Goal: Browse casually: Explore the website without a specific task or goal

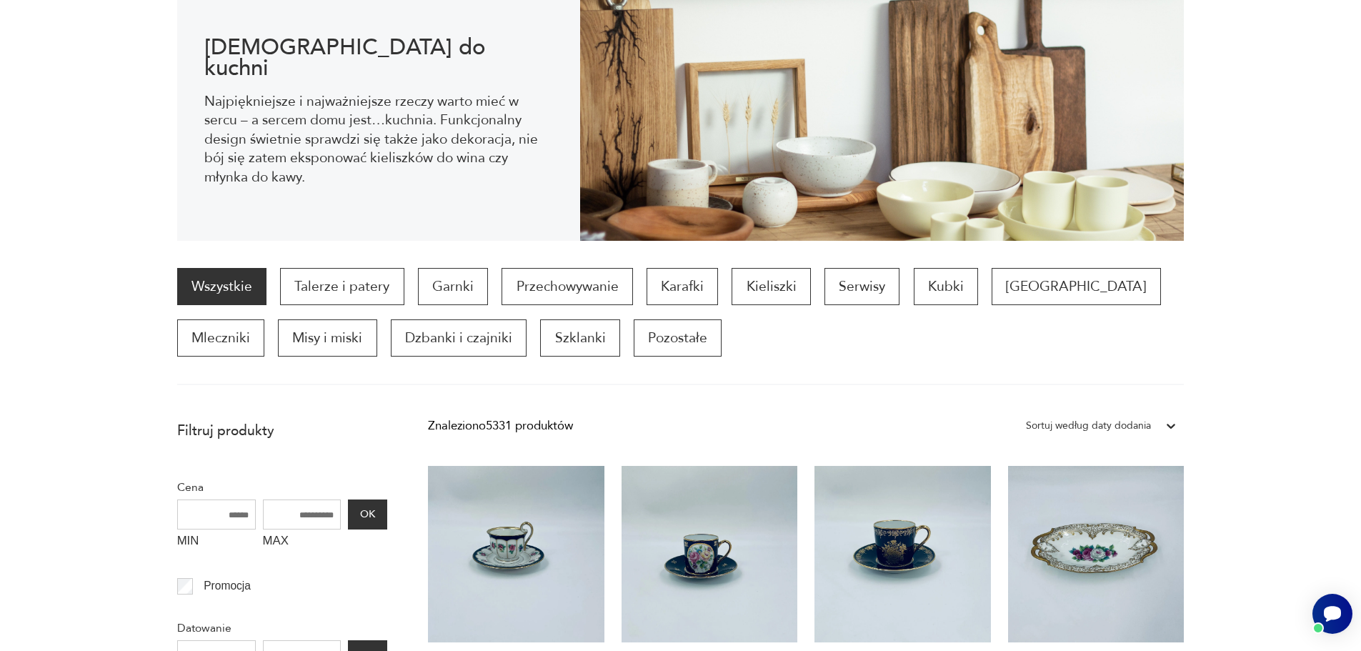
scroll to position [394, 0]
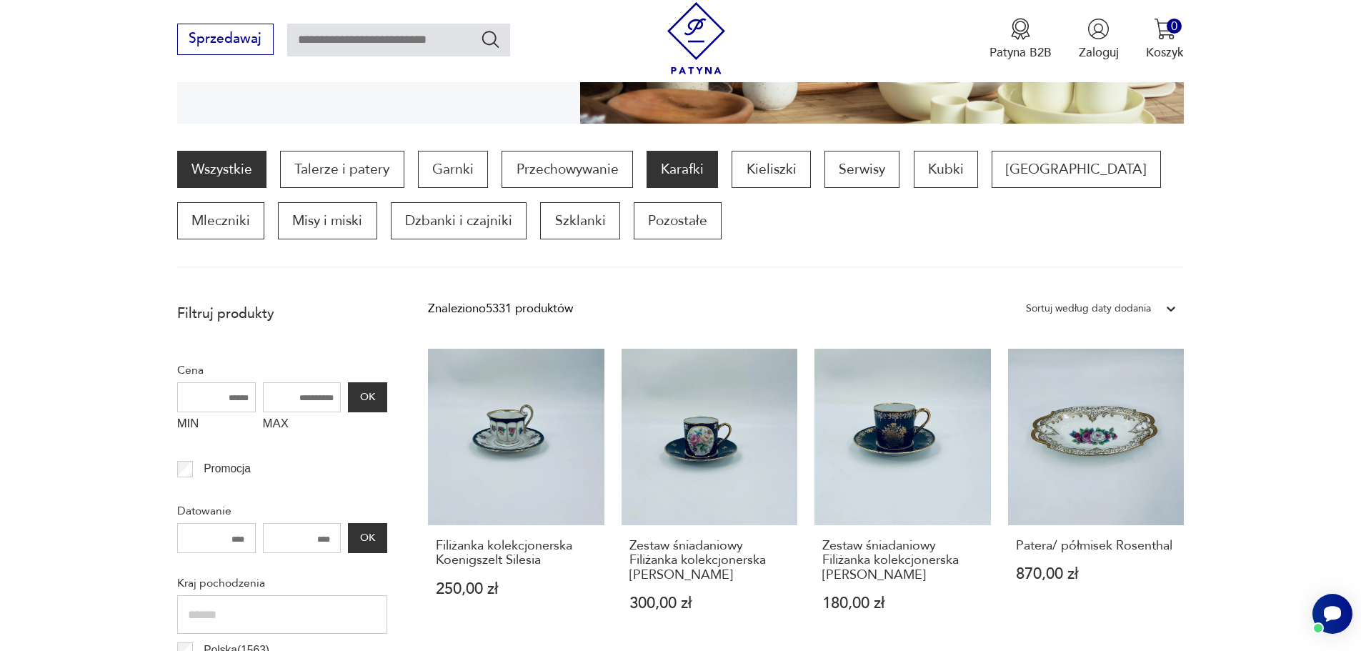
click at [697, 176] on p "Karafki" at bounding box center [682, 169] width 71 height 37
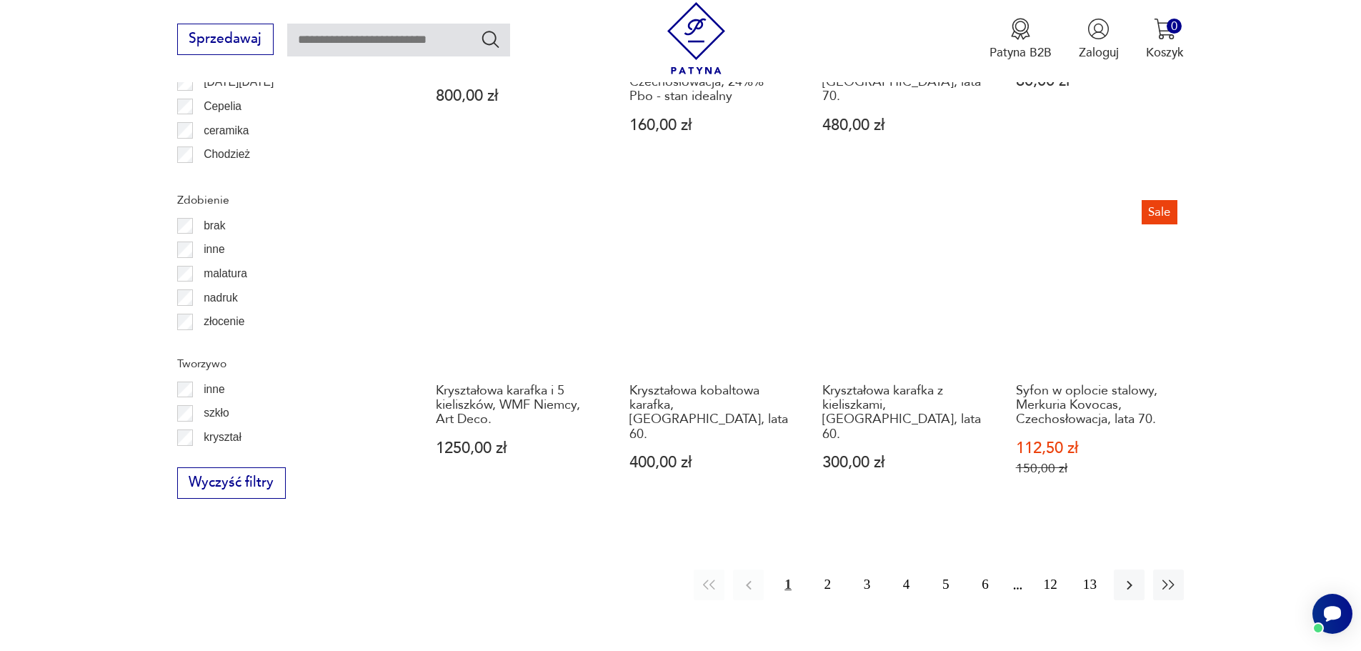
scroll to position [1558, 0]
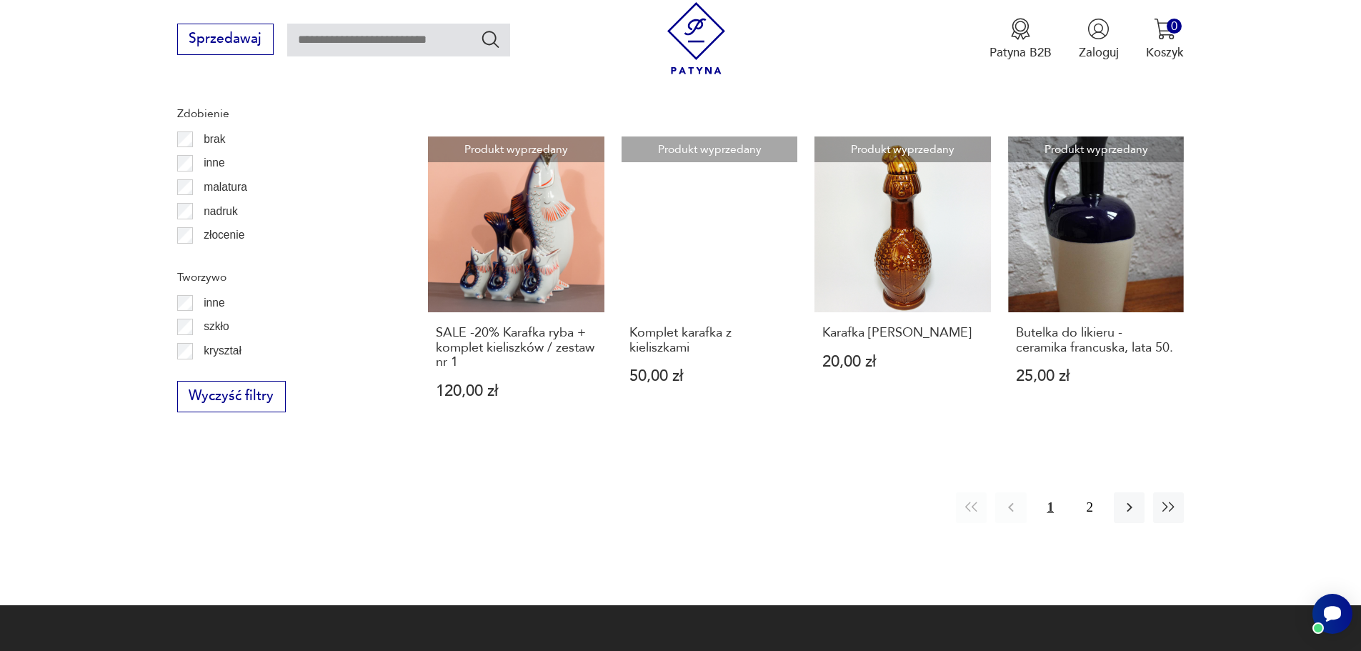
scroll to position [1744, 0]
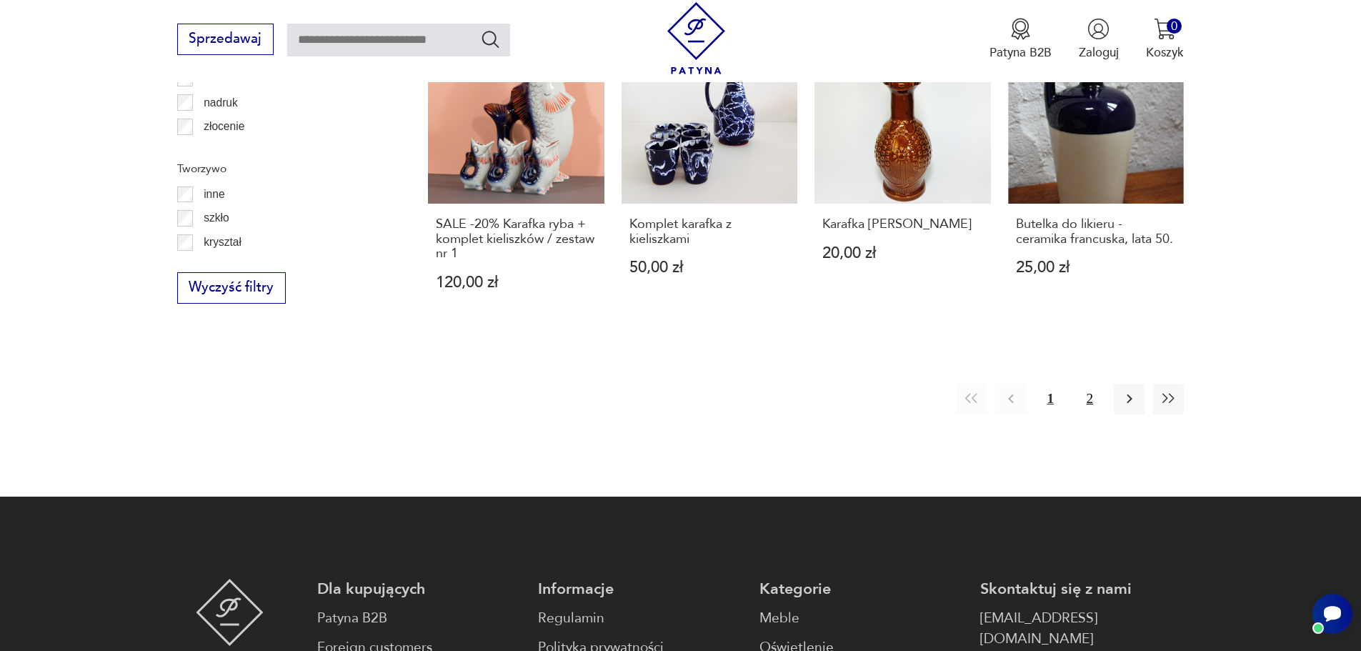
click at [1088, 384] on button "2" at bounding box center [1090, 399] width 31 height 31
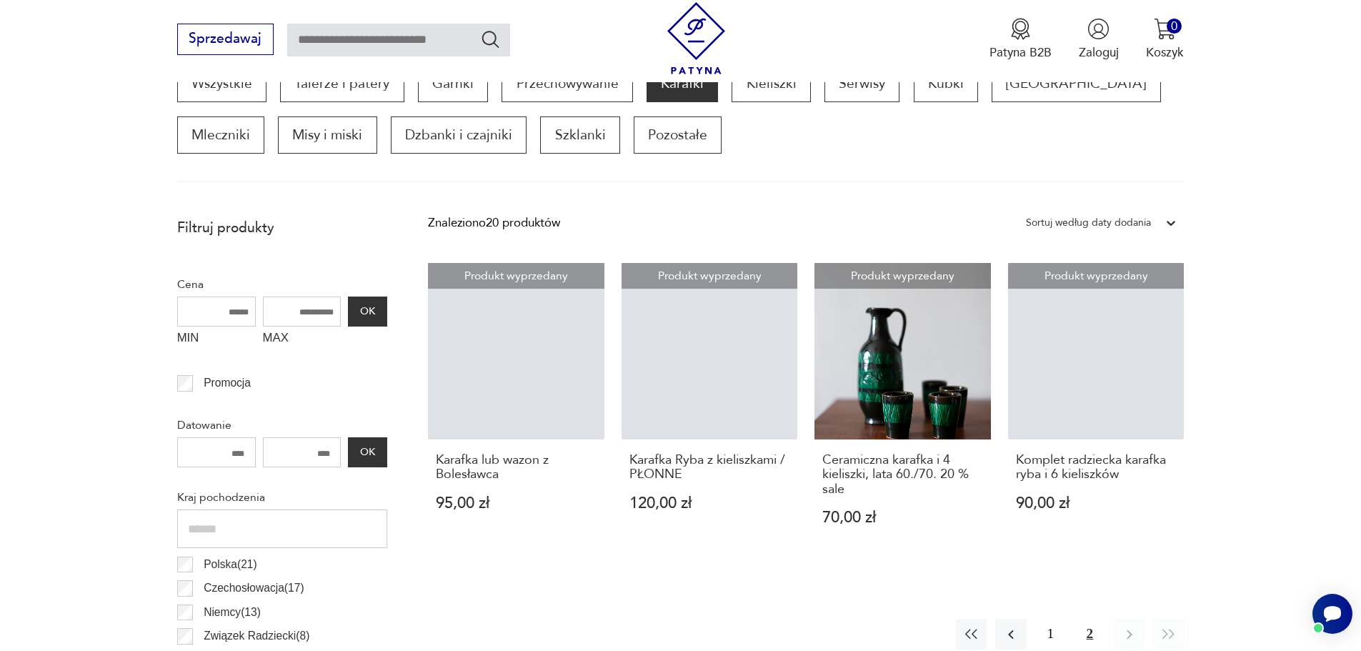
scroll to position [476, 0]
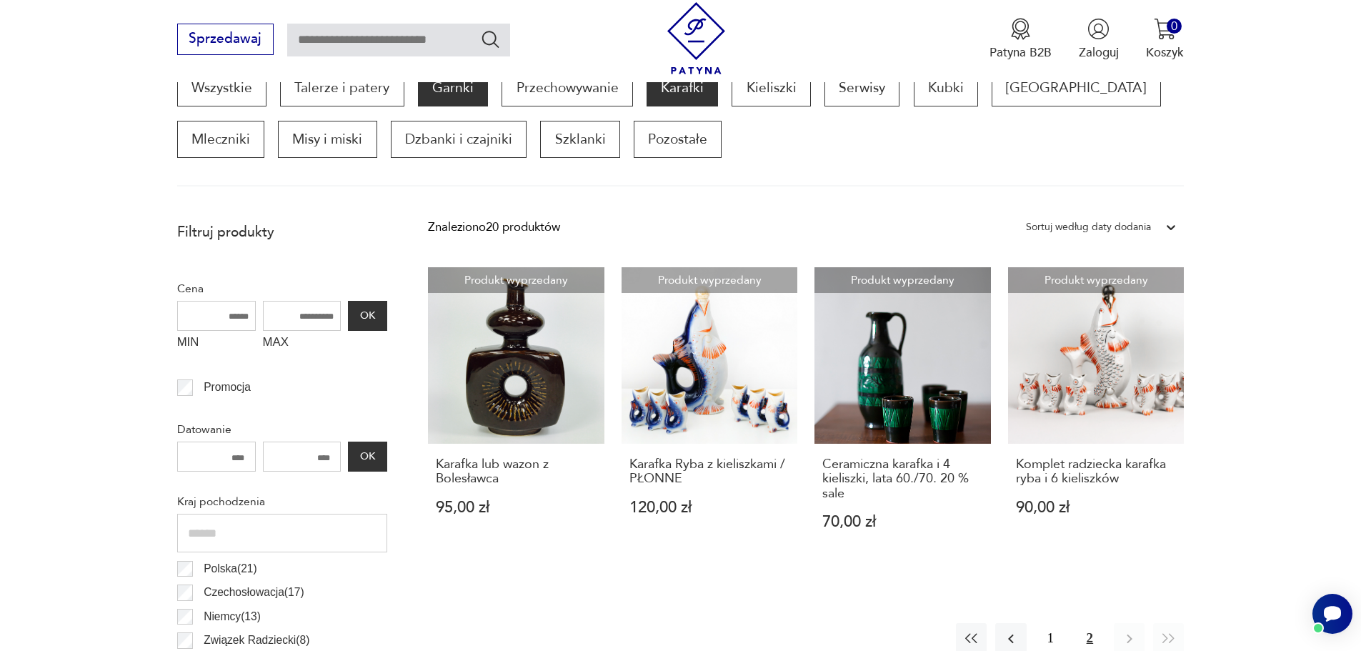
click at [456, 92] on p "Garnki" at bounding box center [453, 87] width 70 height 37
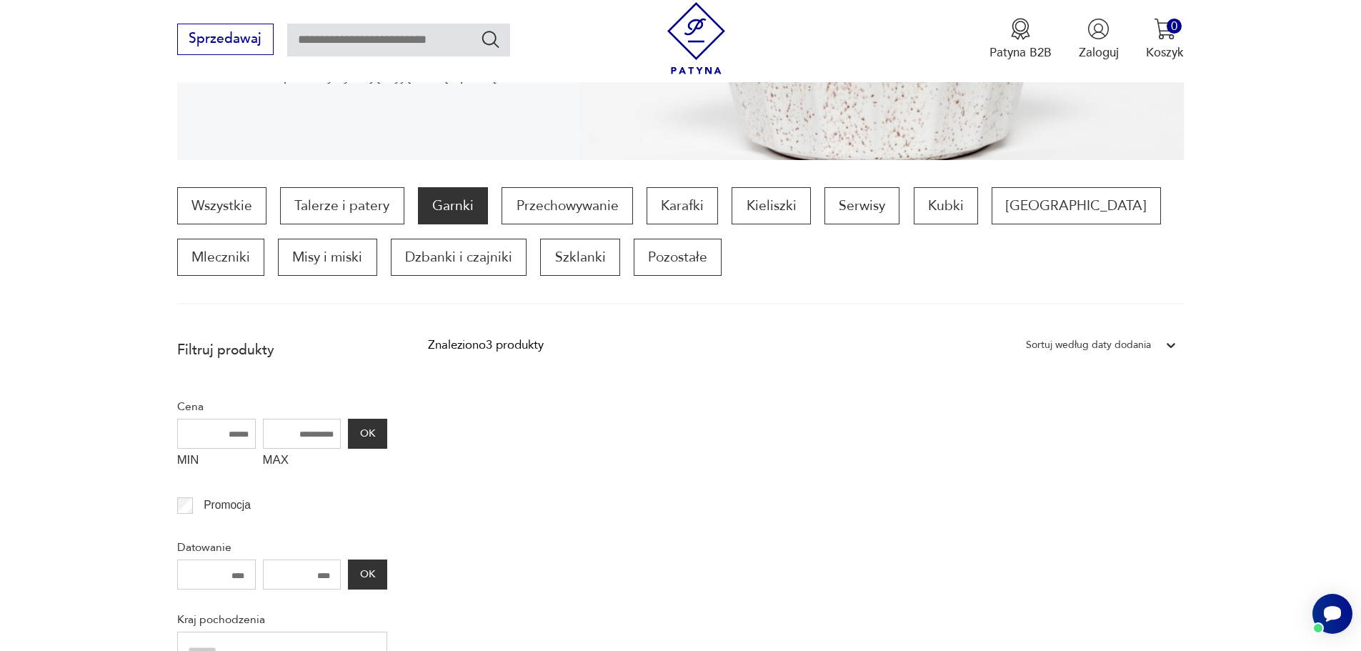
scroll to position [314, 0]
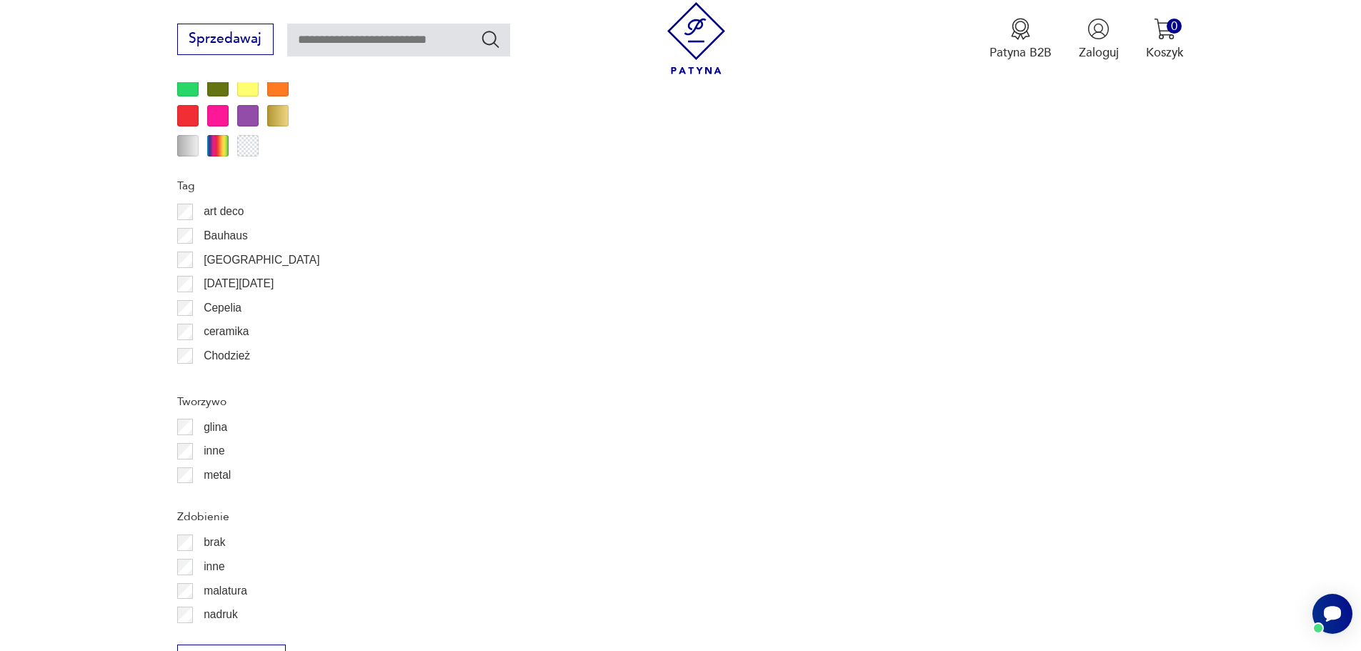
scroll to position [1528, 0]
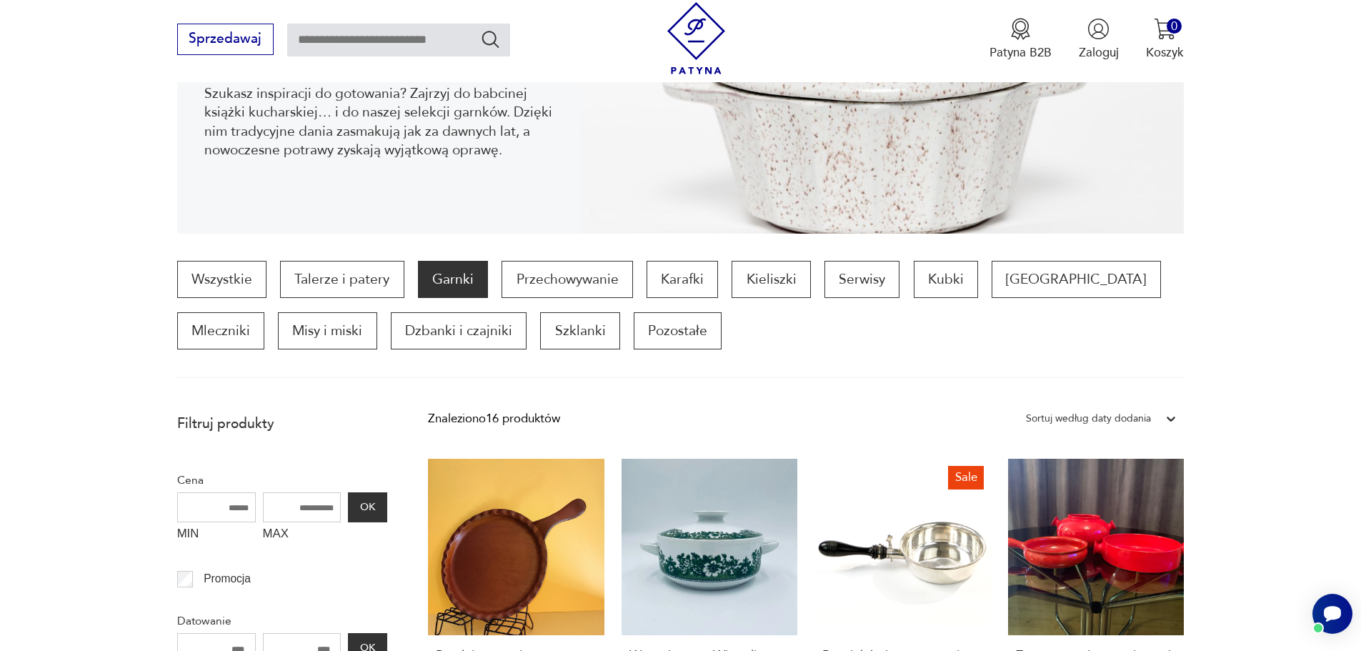
scroll to position [282, 0]
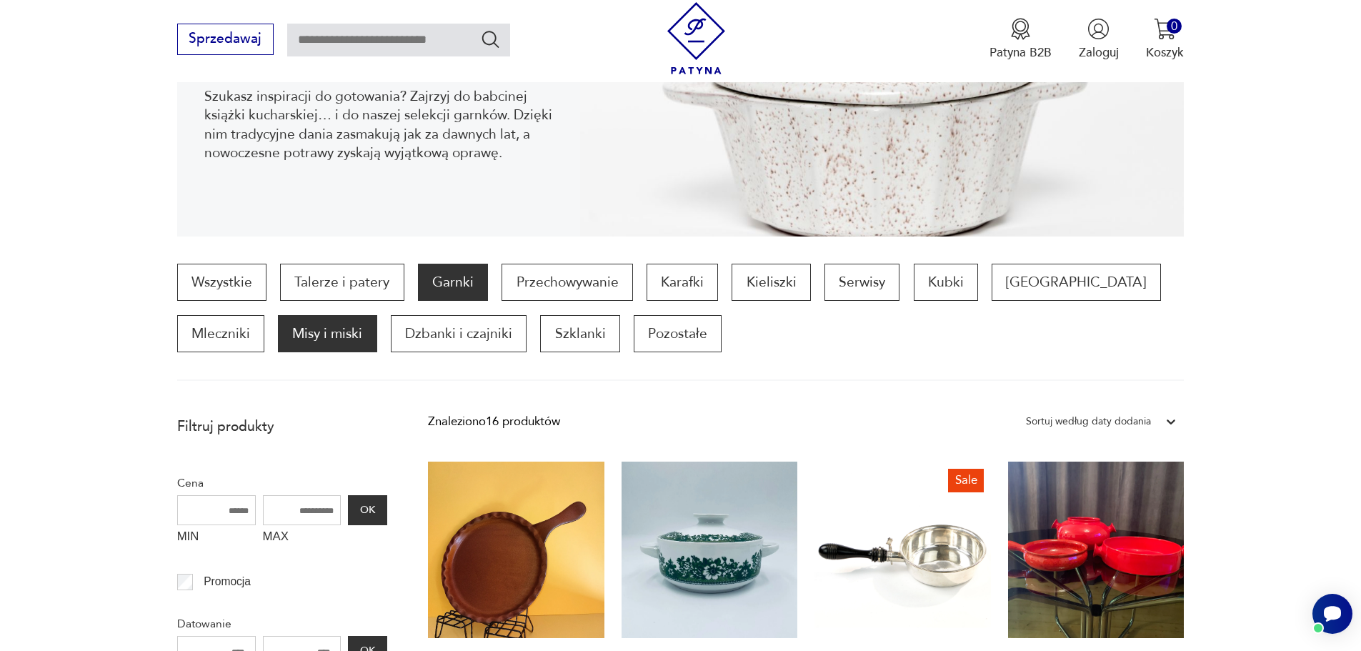
click at [278, 337] on p "Misy i miski" at bounding box center [327, 333] width 99 height 37
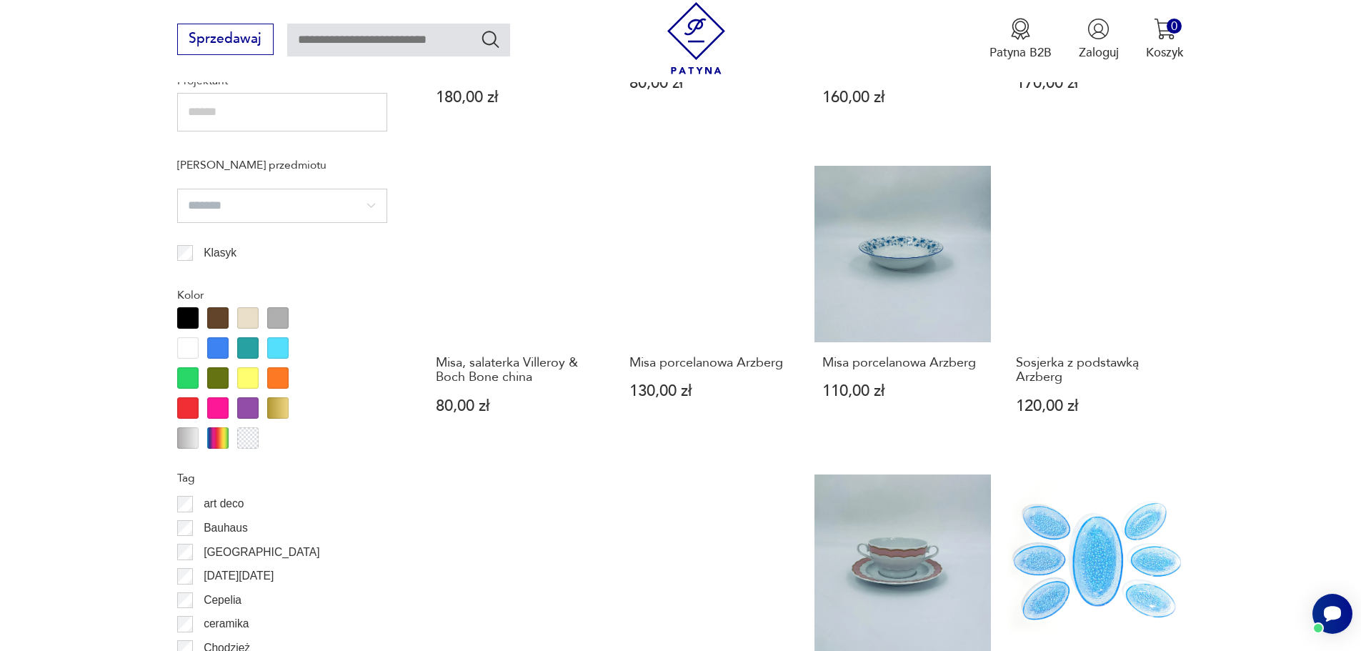
scroll to position [1794, 0]
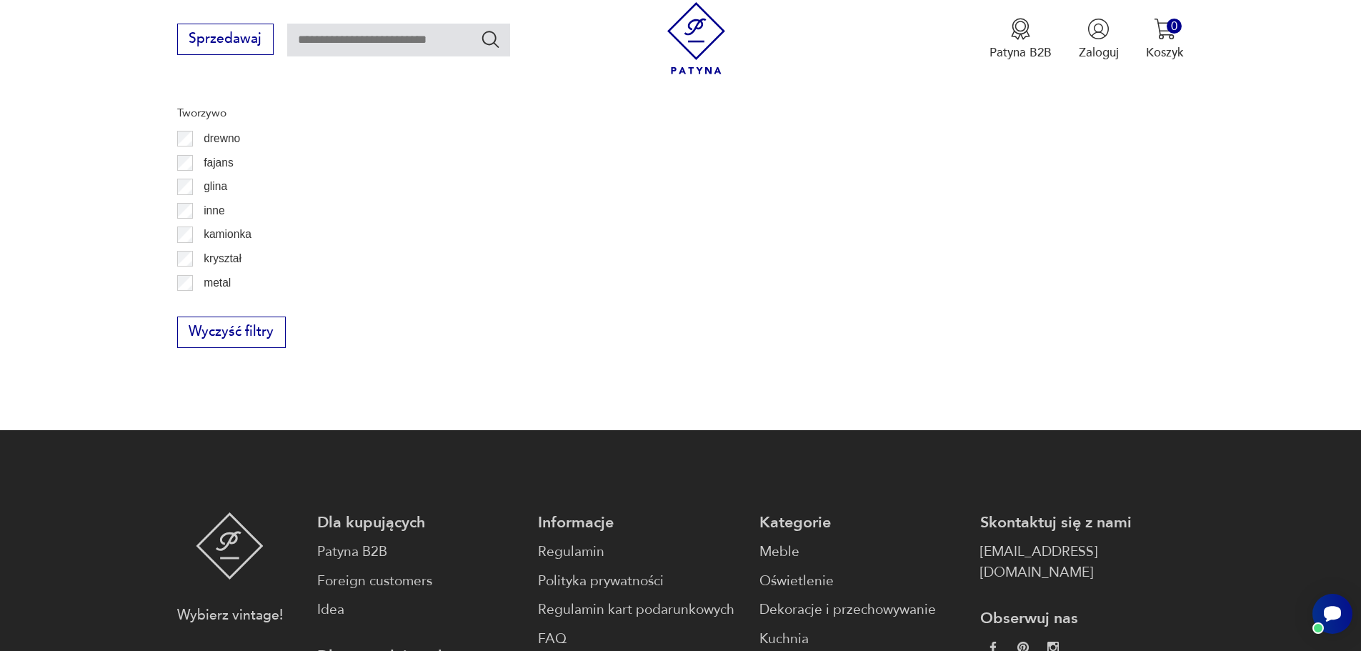
scroll to position [2073, 0]
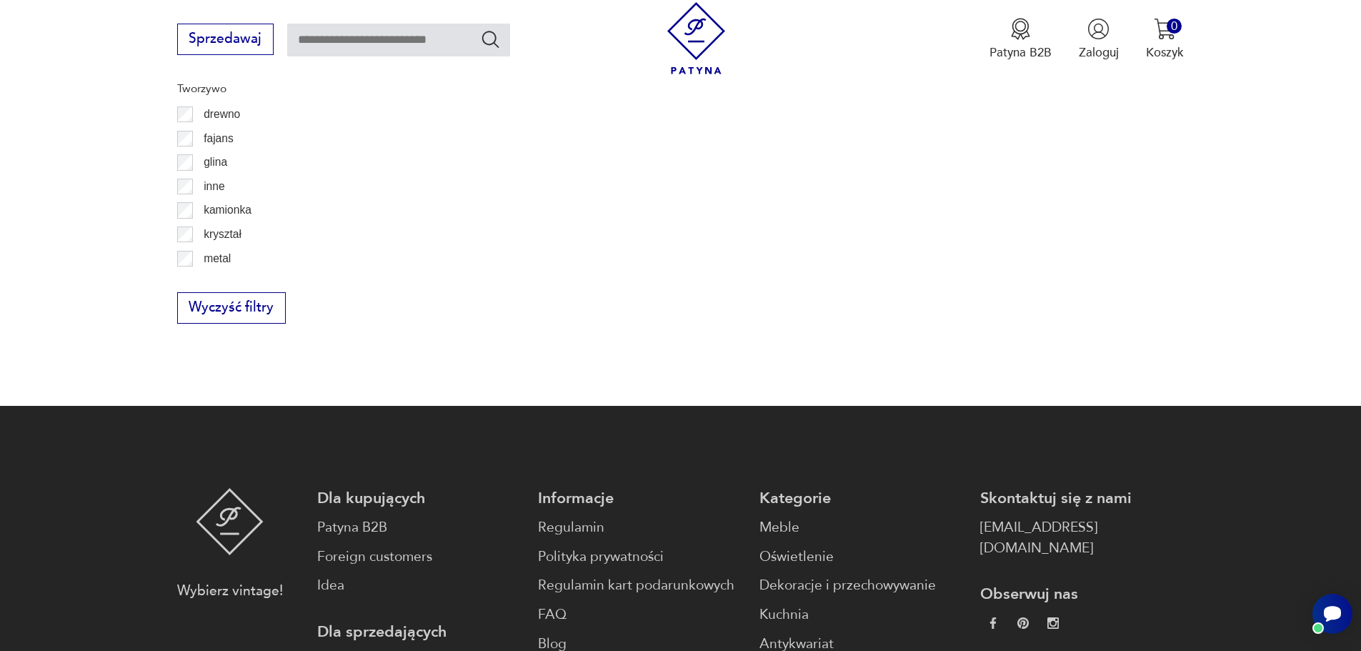
click at [216, 261] on p "metal" at bounding box center [217, 258] width 27 height 19
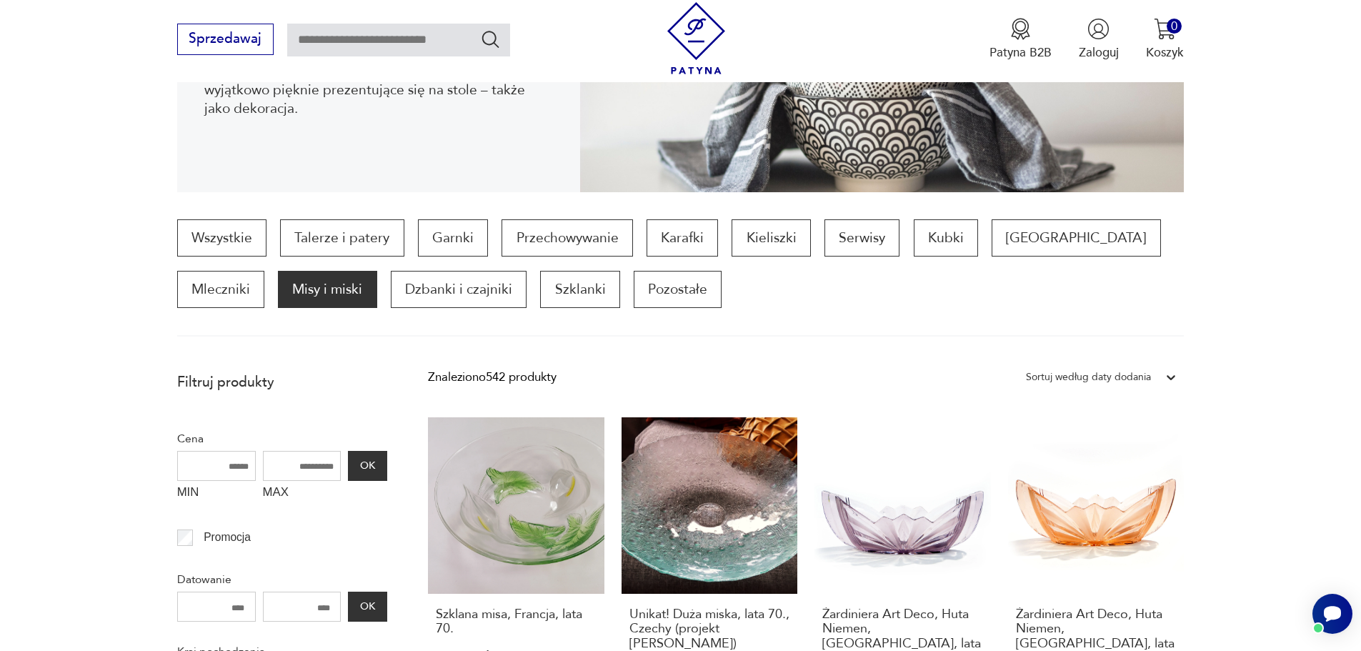
scroll to position [316, 0]
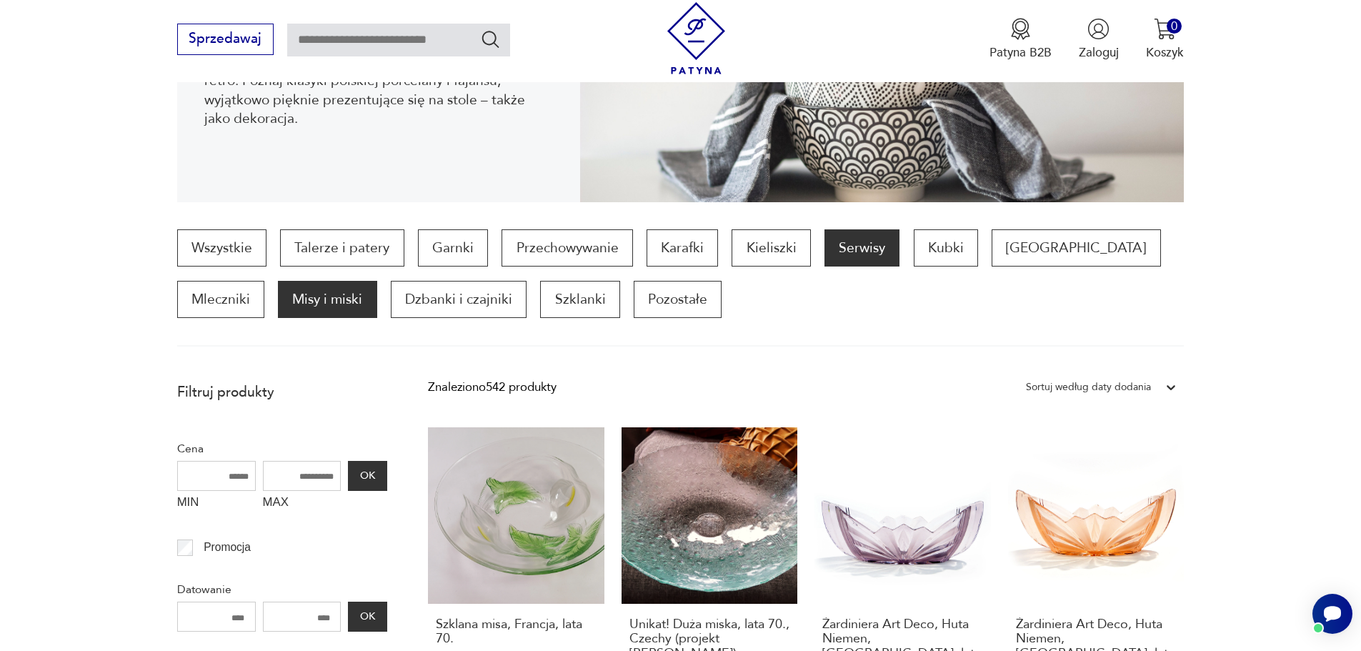
click at [852, 242] on p "Serwisy" at bounding box center [862, 247] width 75 height 37
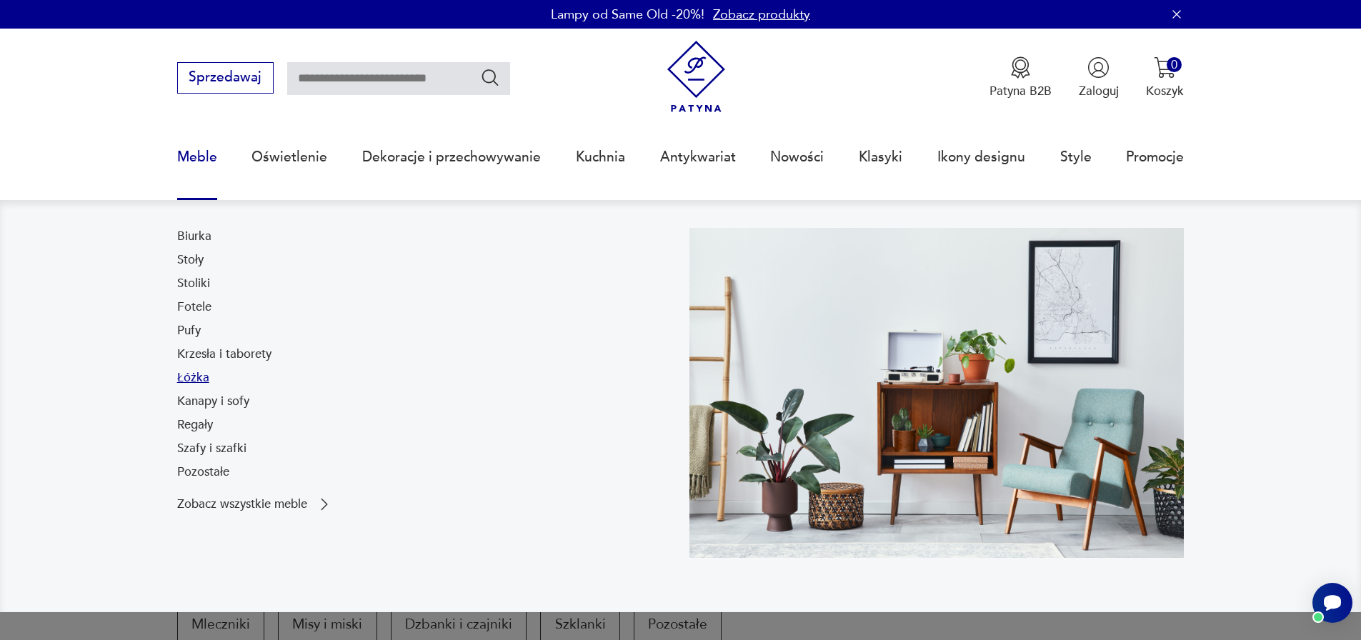
click at [196, 377] on link "Łóżka" at bounding box center [193, 377] width 32 height 17
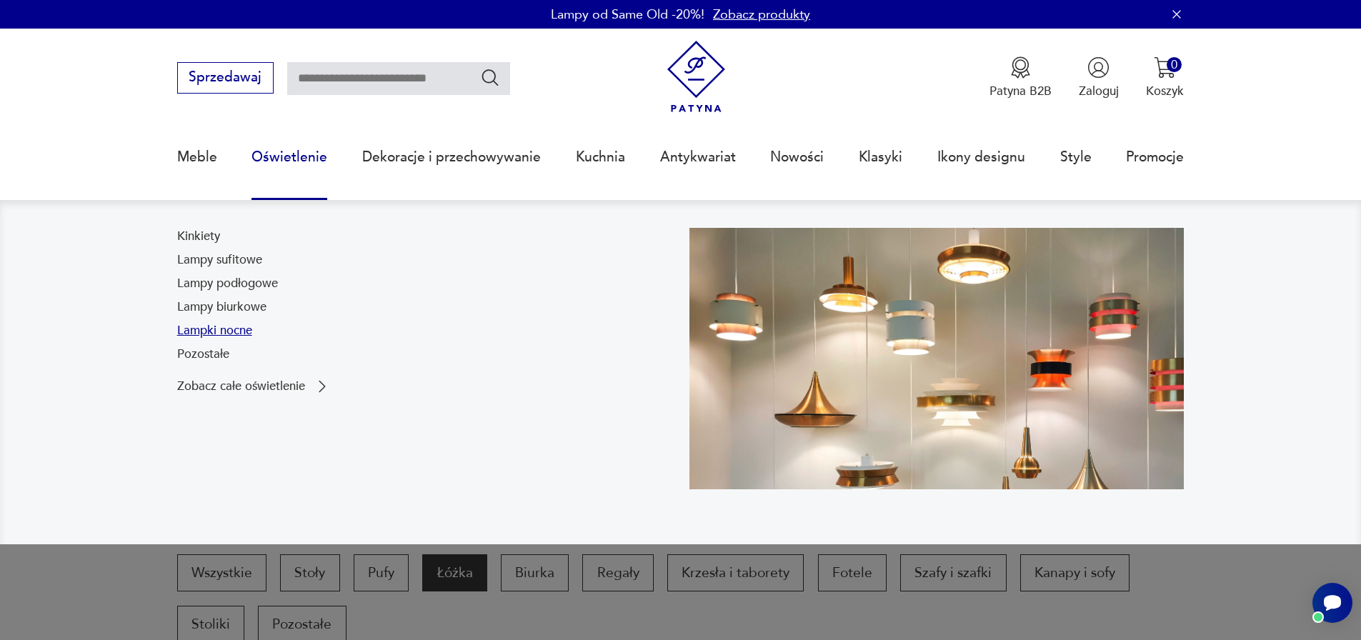
click at [234, 332] on link "Lampki nocne" at bounding box center [214, 330] width 75 height 17
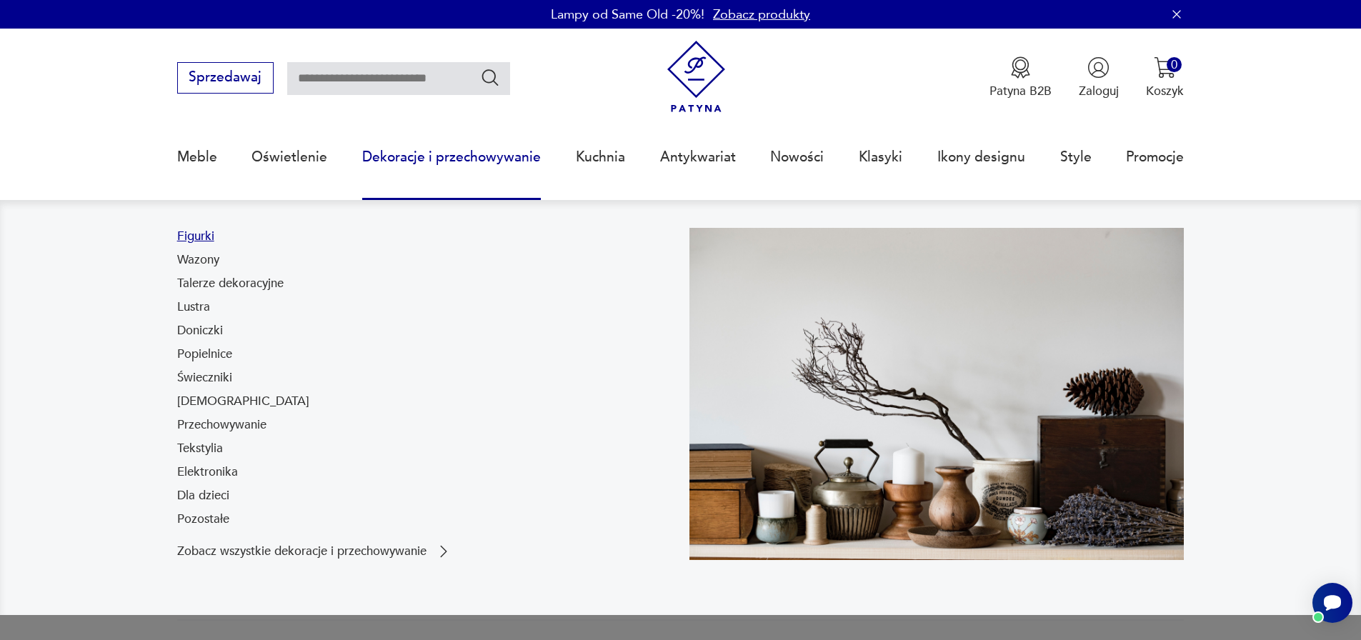
click at [207, 229] on link "Figurki" at bounding box center [195, 236] width 37 height 17
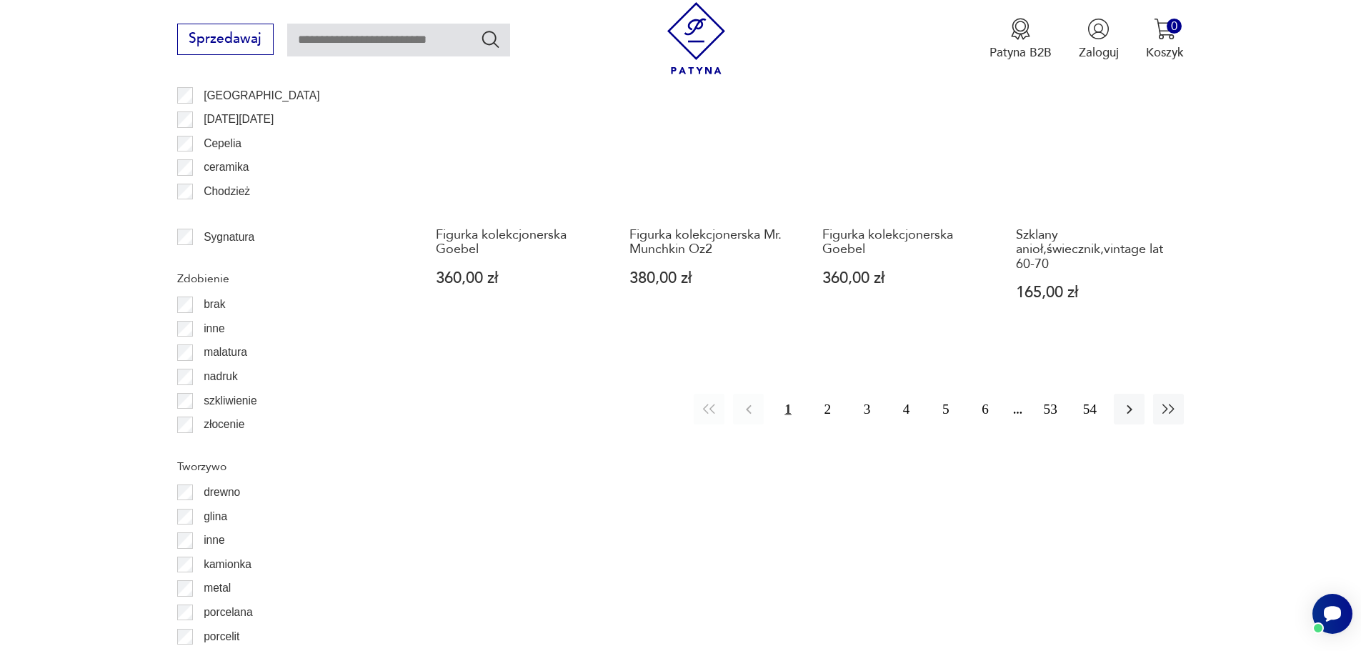
scroll to position [1727, 0]
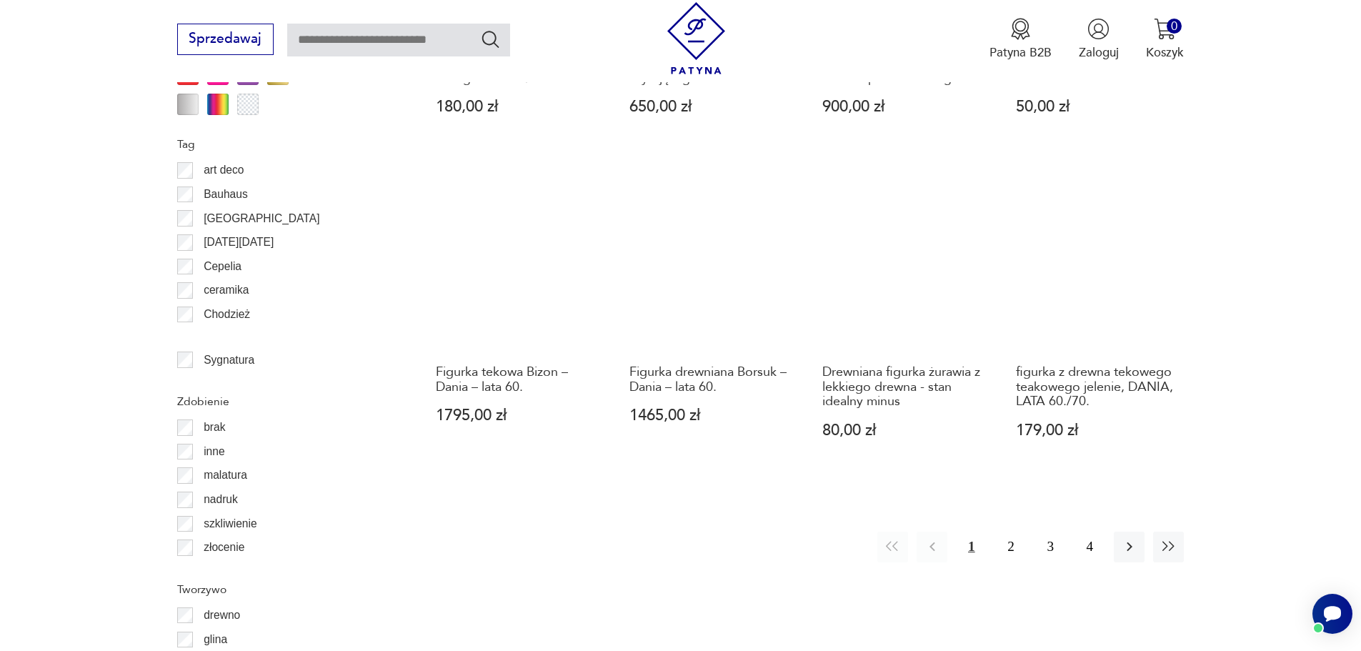
scroll to position [1961, 0]
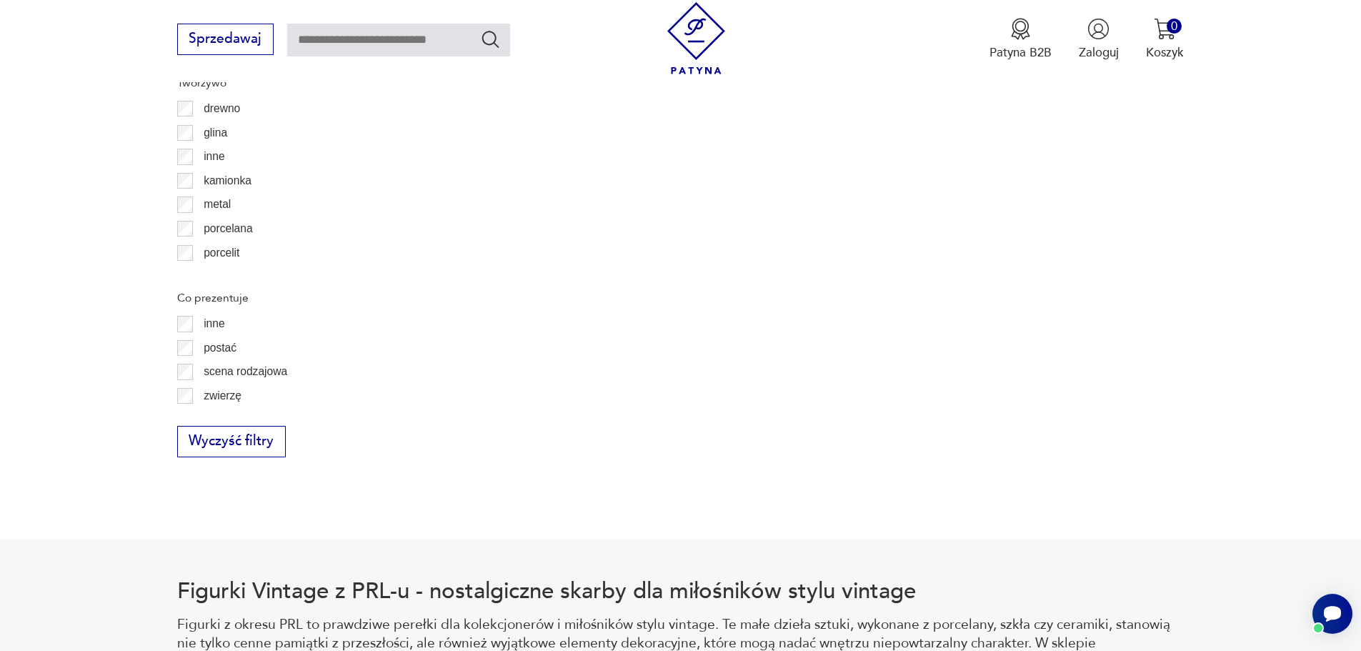
scroll to position [2067, 0]
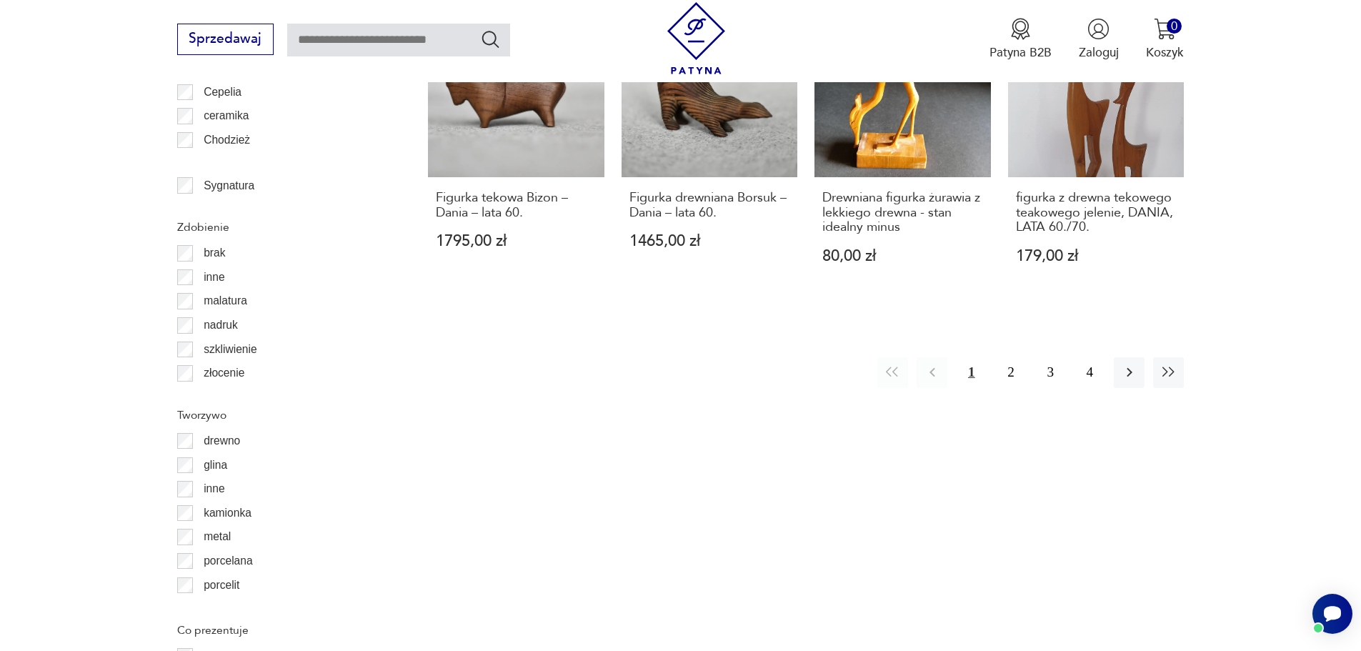
scroll to position [1608, 0]
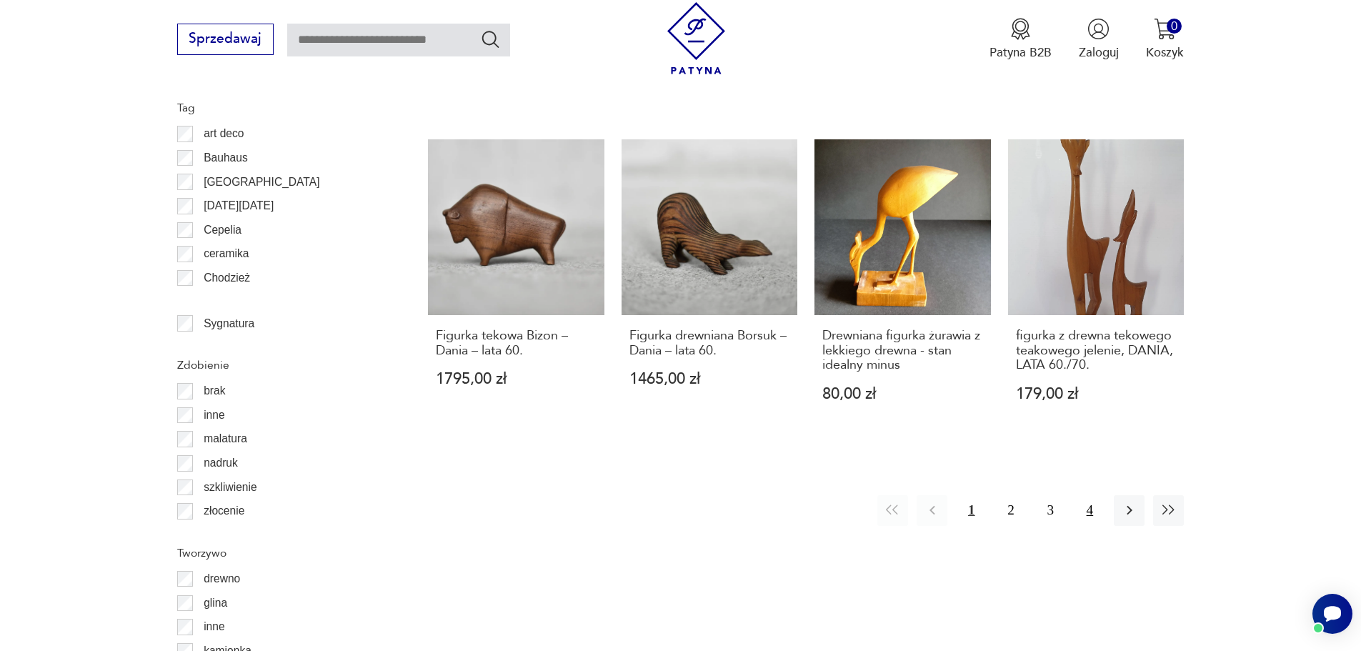
click at [1084, 516] on button "4" at bounding box center [1090, 510] width 31 height 31
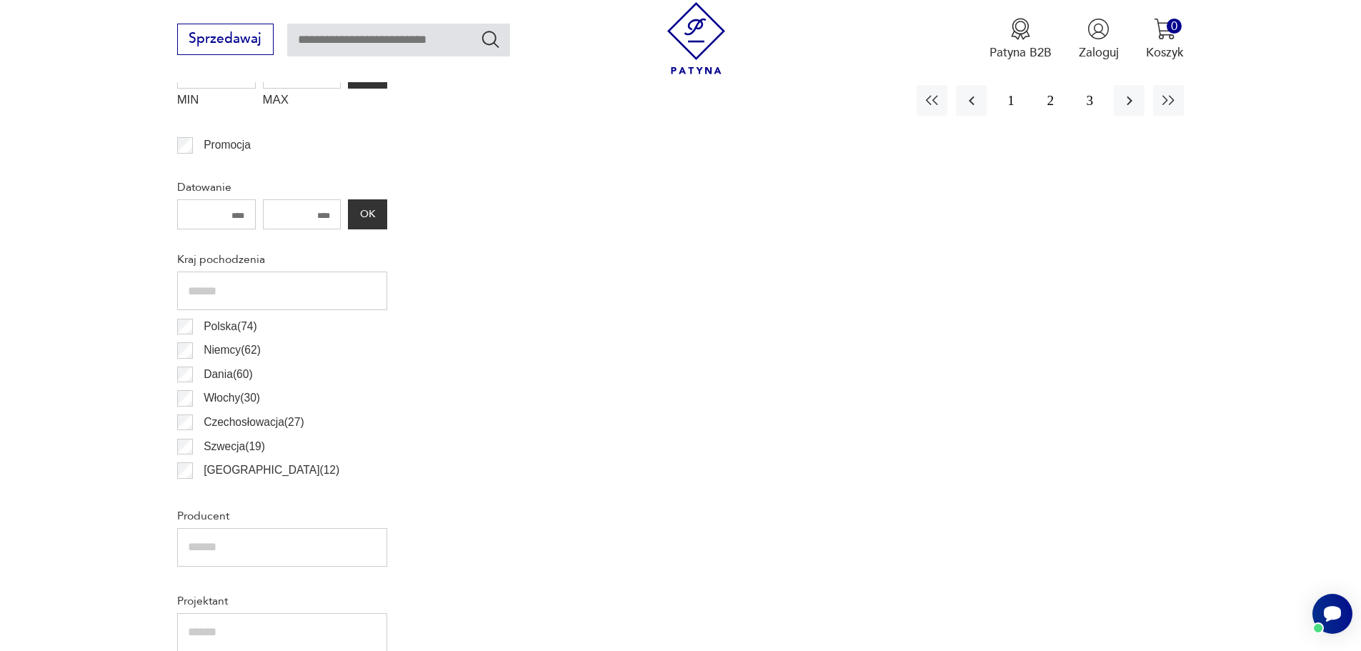
scroll to position [637, 0]
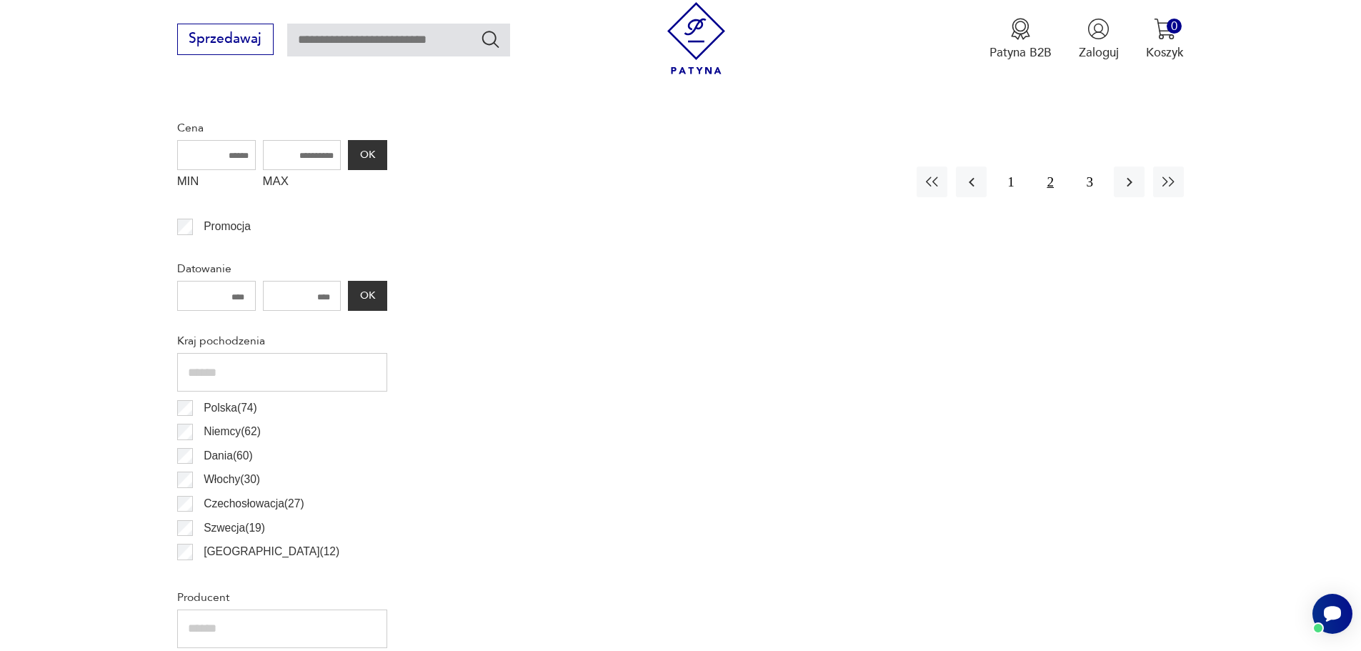
click at [1050, 186] on button "2" at bounding box center [1050, 181] width 31 height 31
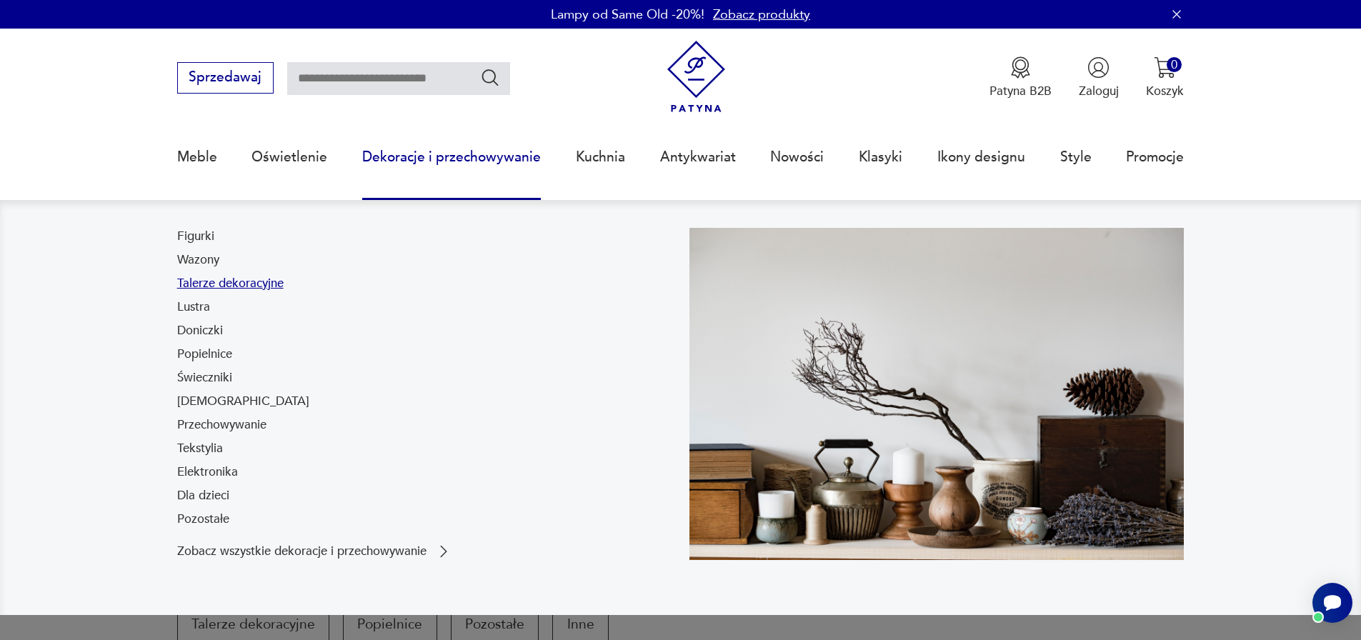
click at [203, 288] on link "Talerze dekoracyjne" at bounding box center [230, 283] width 106 height 17
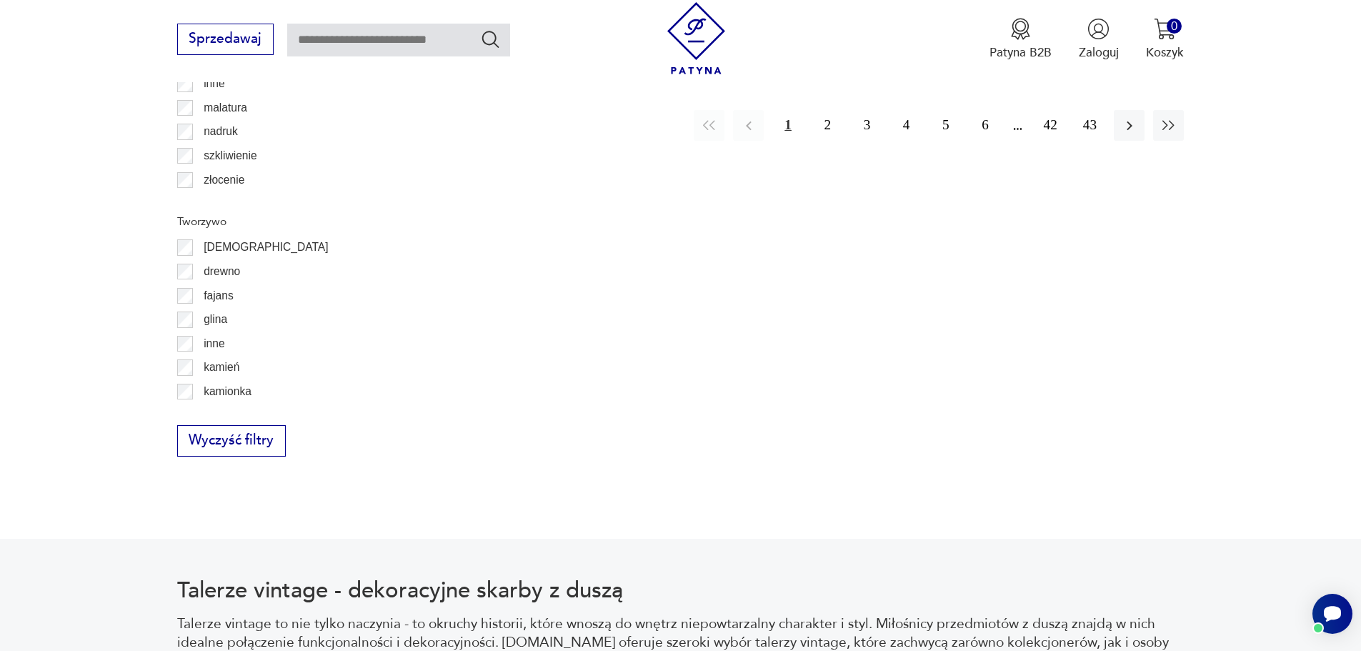
scroll to position [2043, 0]
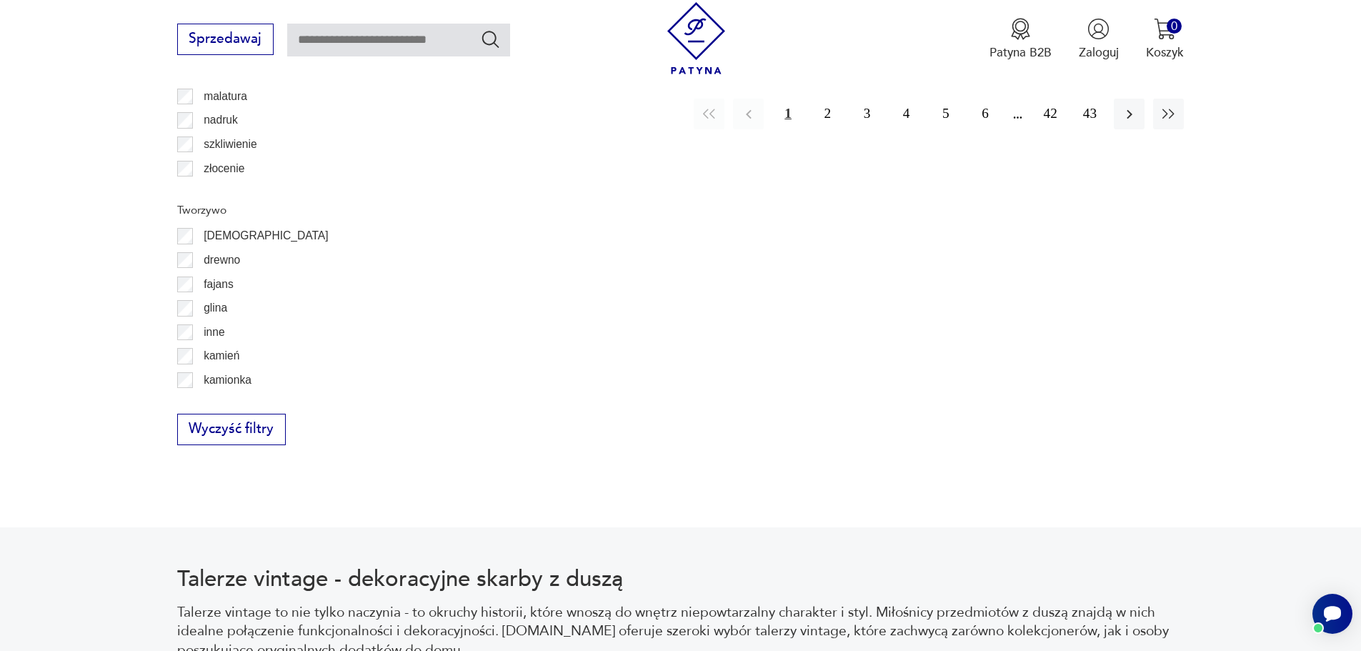
click at [217, 261] on p "drewno" at bounding box center [222, 260] width 36 height 19
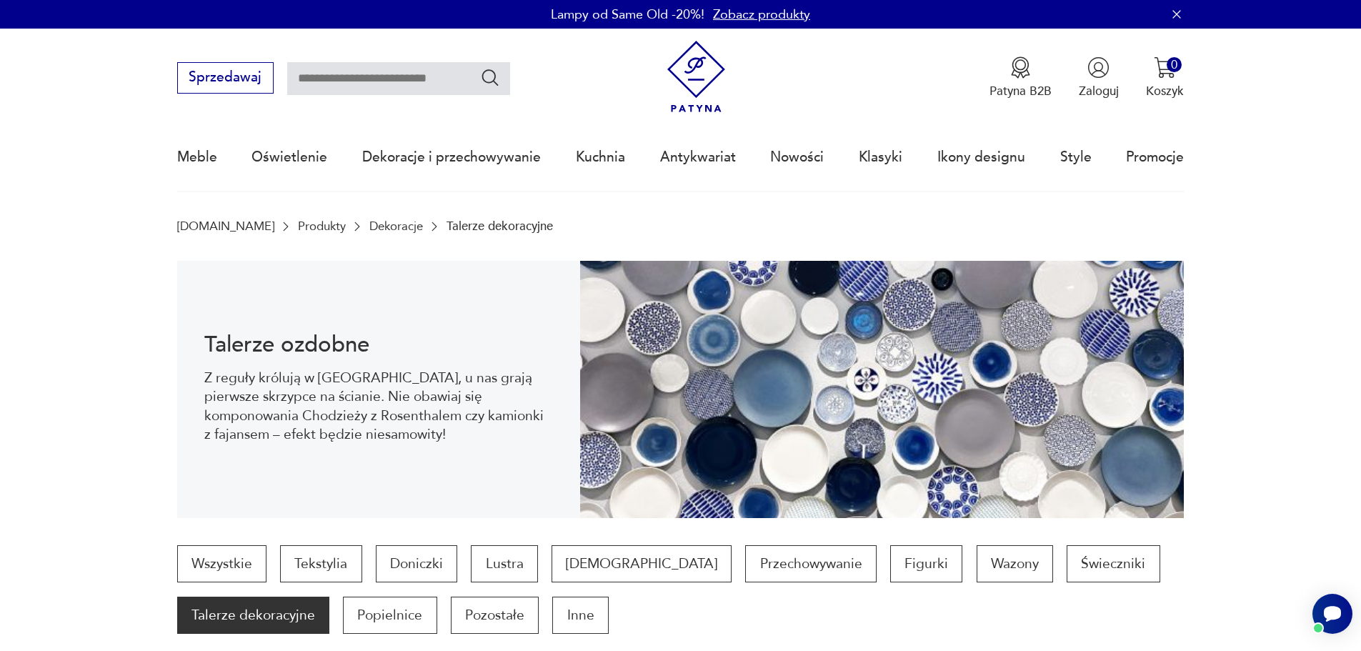
scroll to position [476, 0]
